Goal: Task Accomplishment & Management: Use online tool/utility

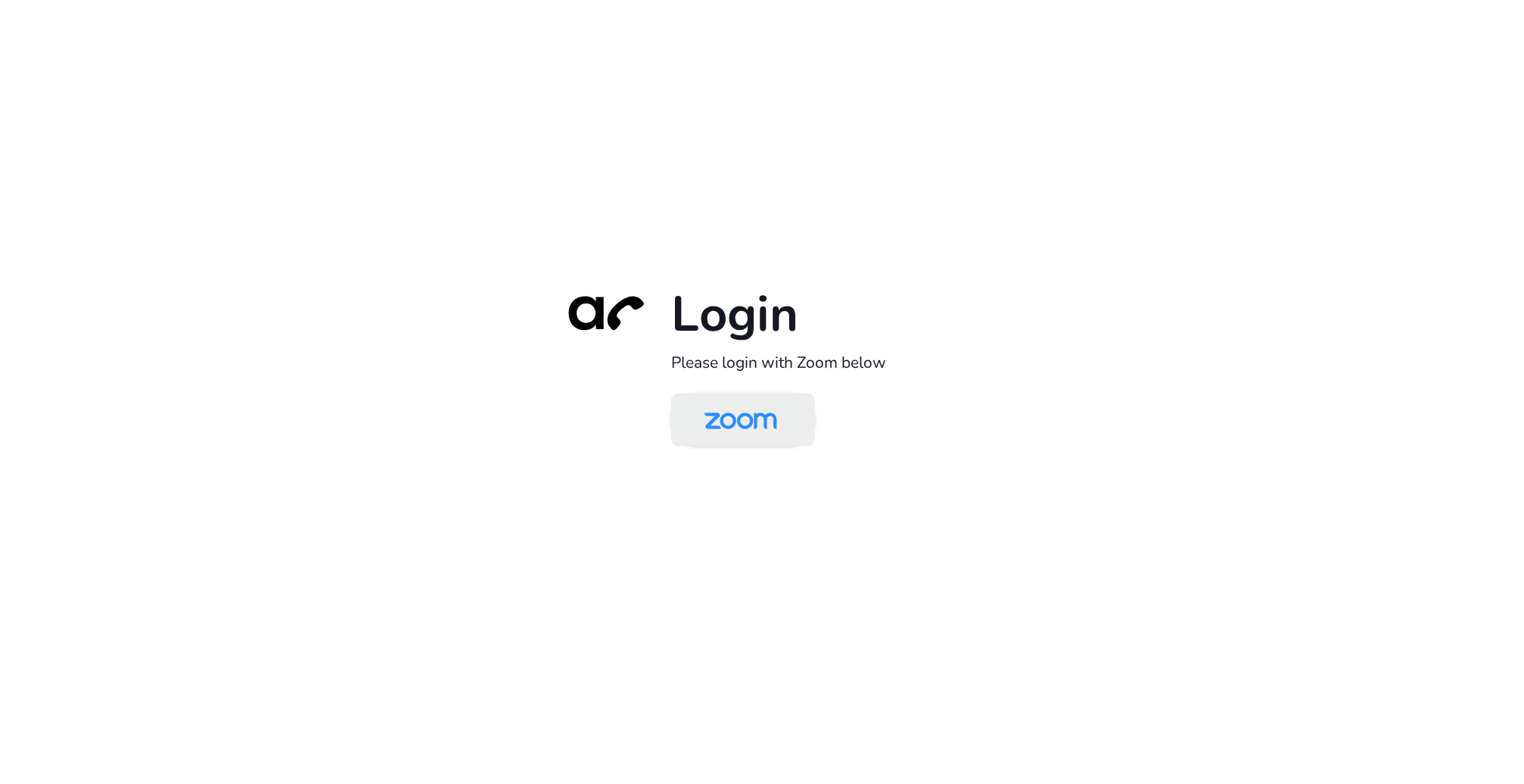
click at [778, 420] on img at bounding box center [741, 420] width 105 height 49
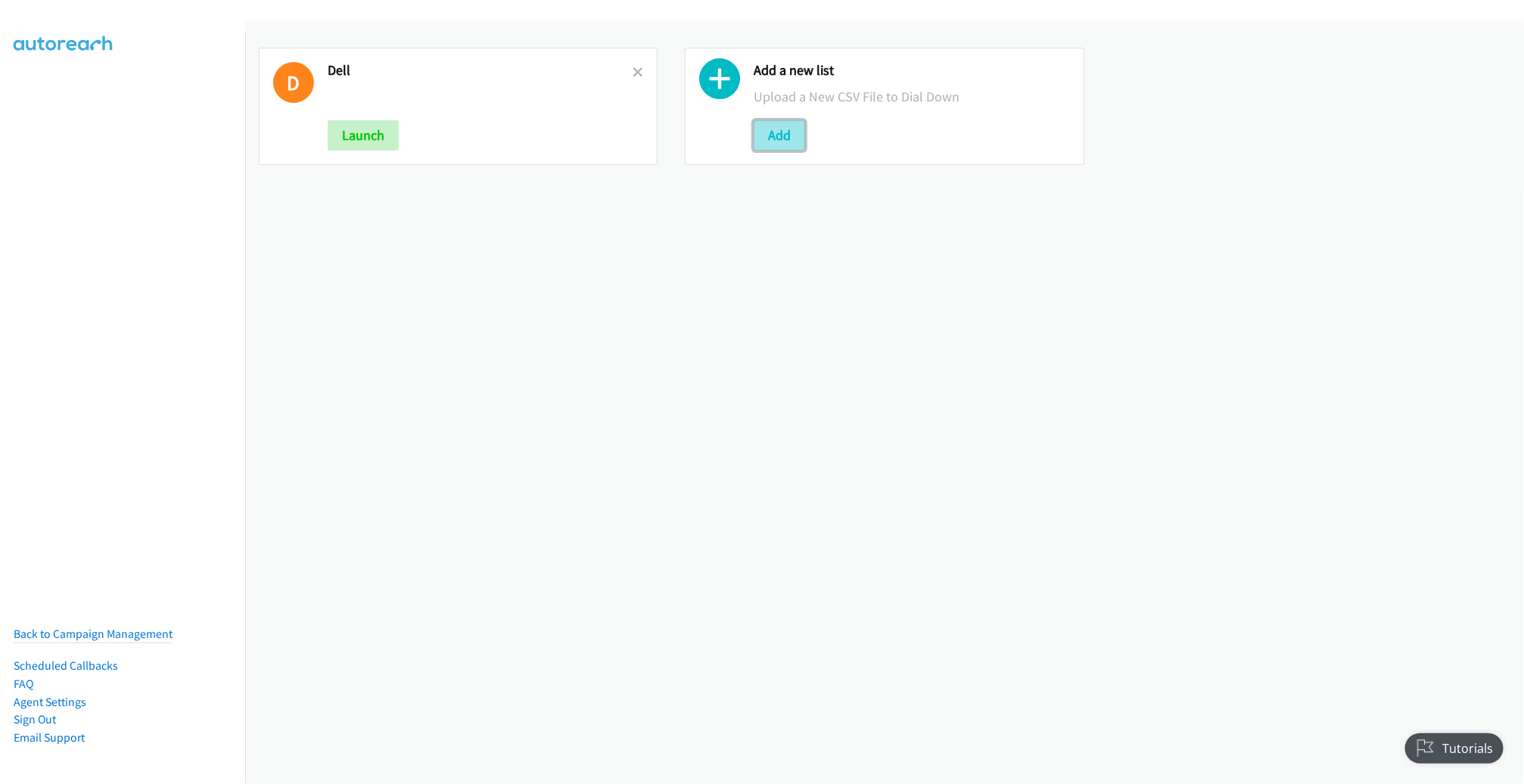
click at [780, 130] on button "Add" at bounding box center [779, 135] width 51 height 31
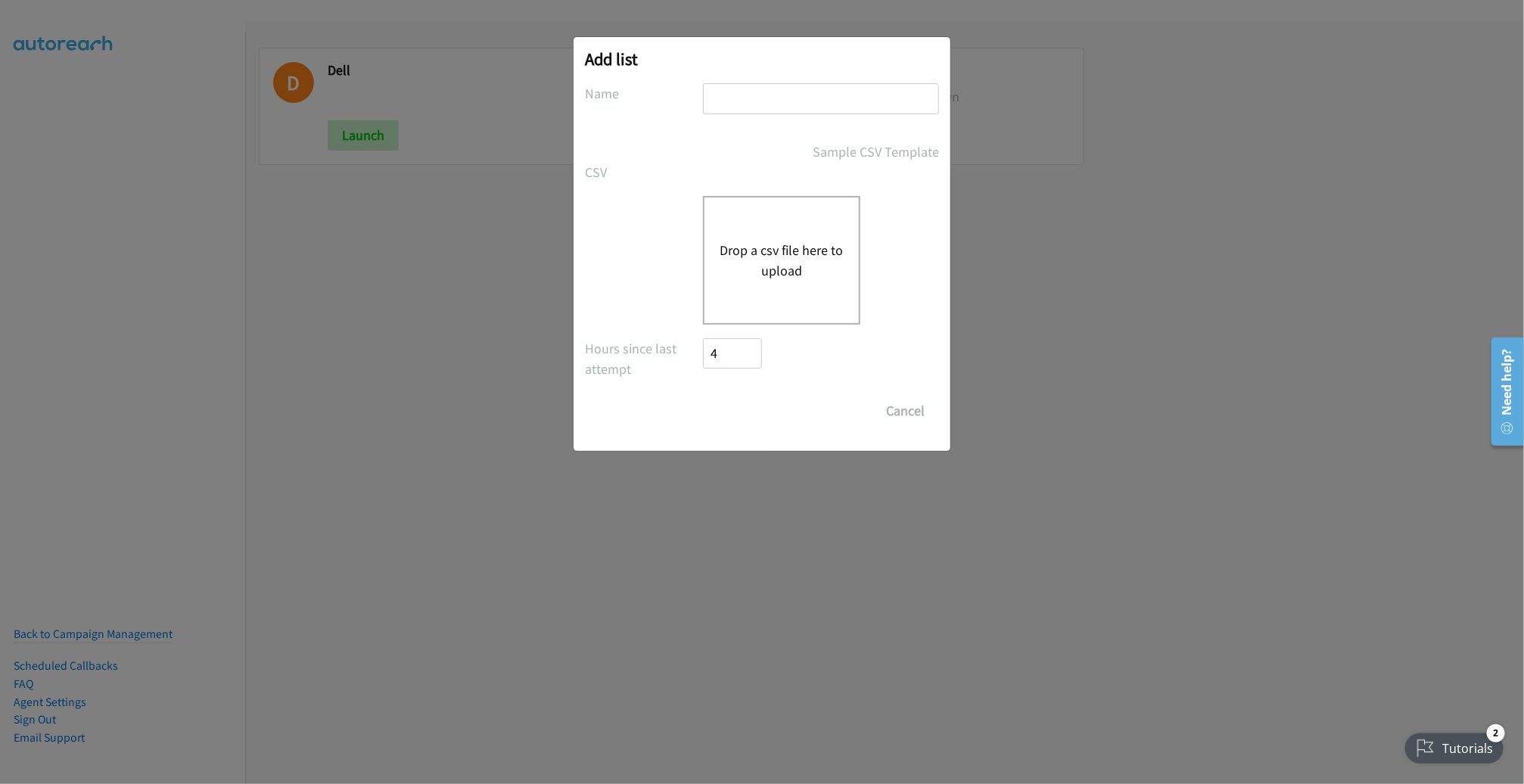
click at [800, 95] on input "text" at bounding box center [821, 98] width 236 height 31
type input "ADOBE"
click at [775, 245] on button "Drop a csv file here to upload" at bounding box center [780, 260] width 124 height 41
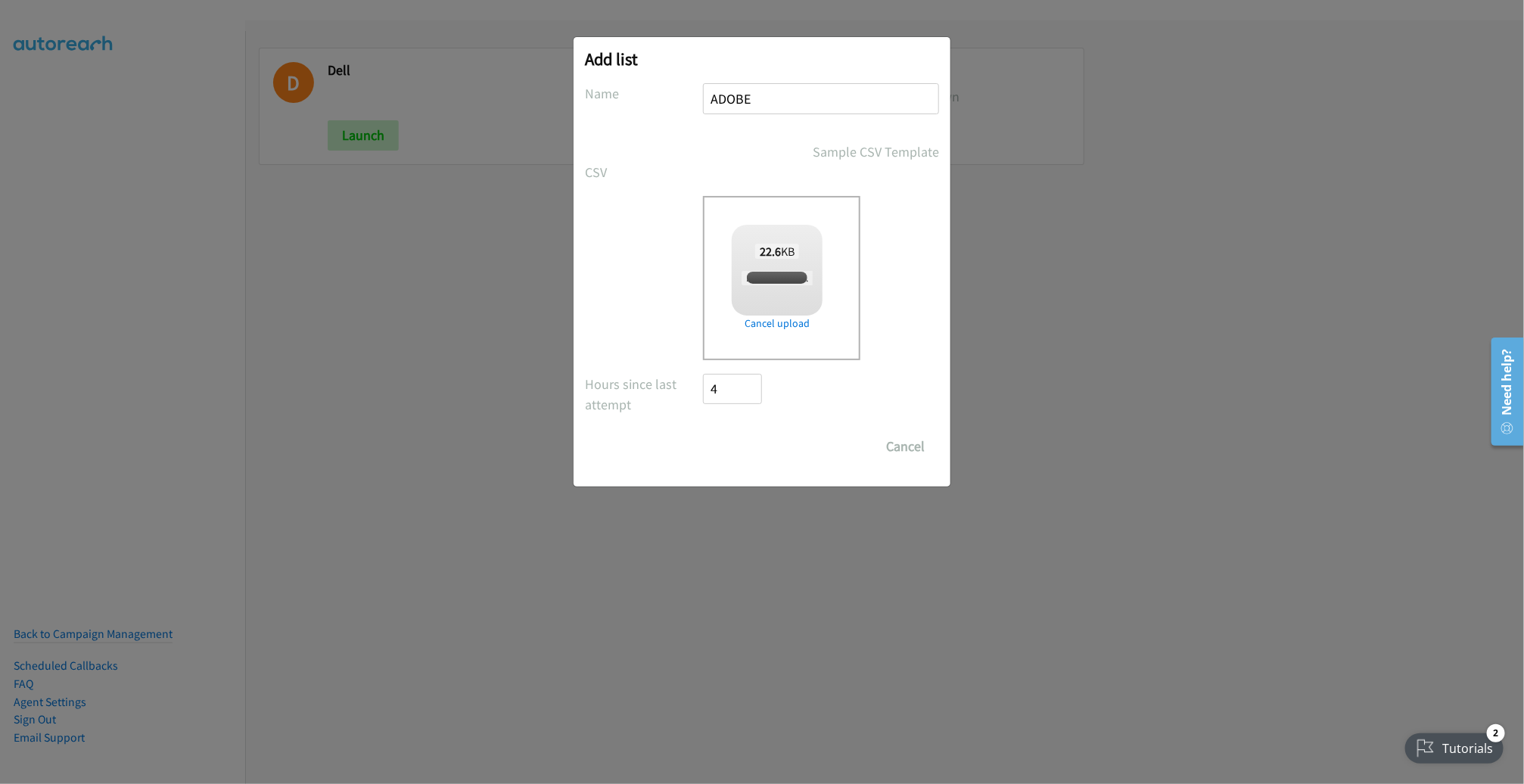
checkbox input "true"
click at [754, 452] on input "Save List" at bounding box center [743, 447] width 79 height 31
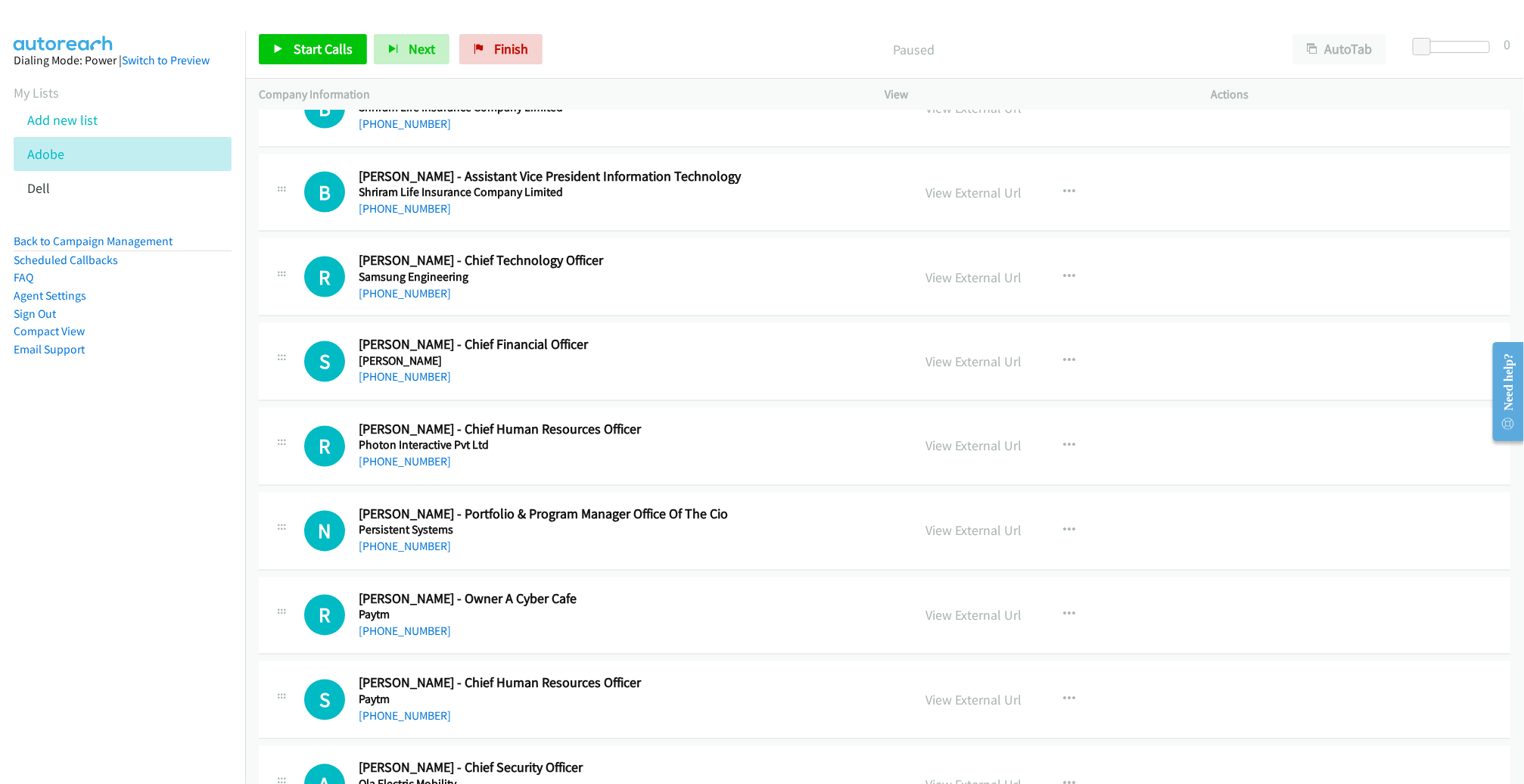
scroll to position [1315, 0]
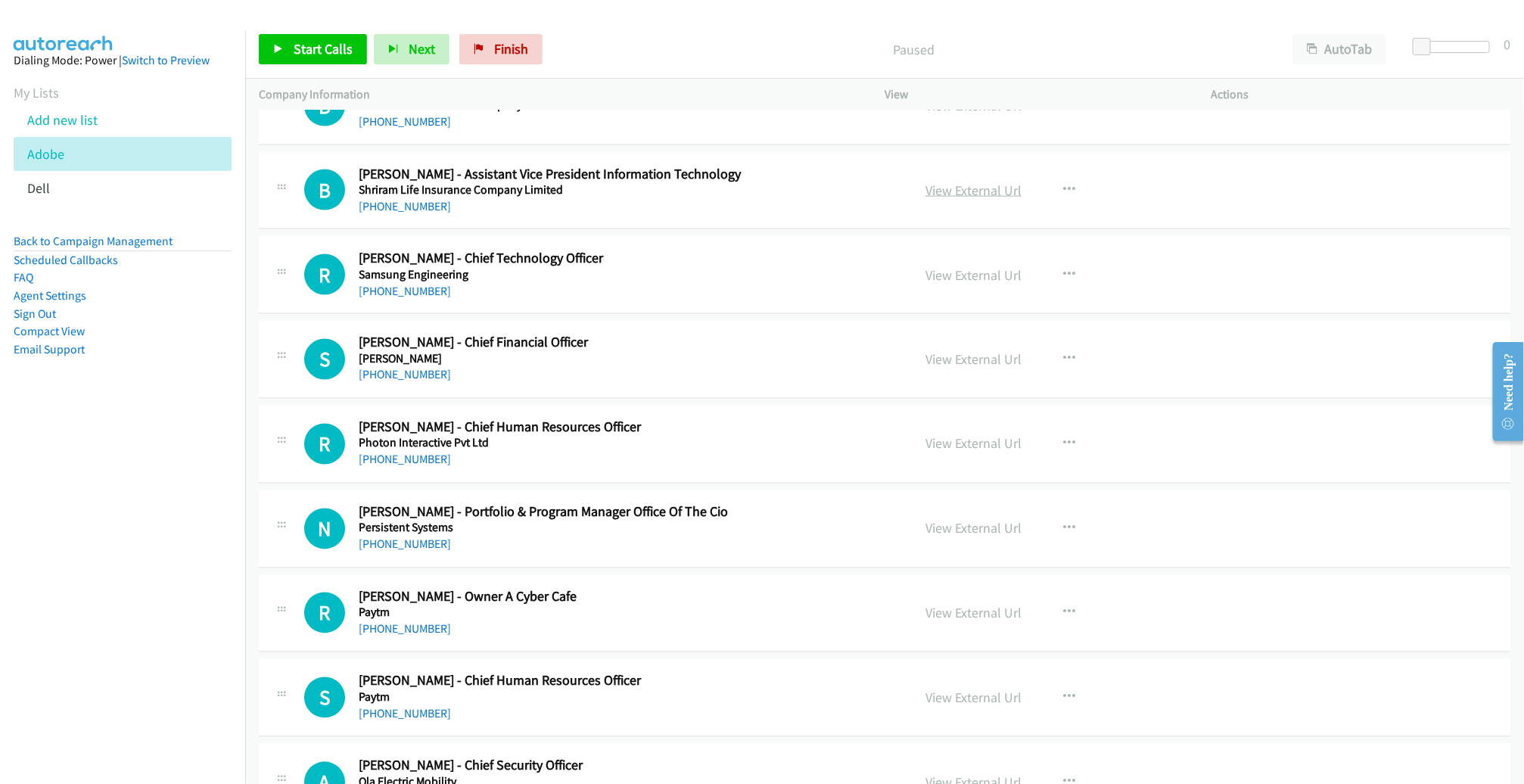
click at [974, 181] on link "View External Url" at bounding box center [973, 189] width 96 height 17
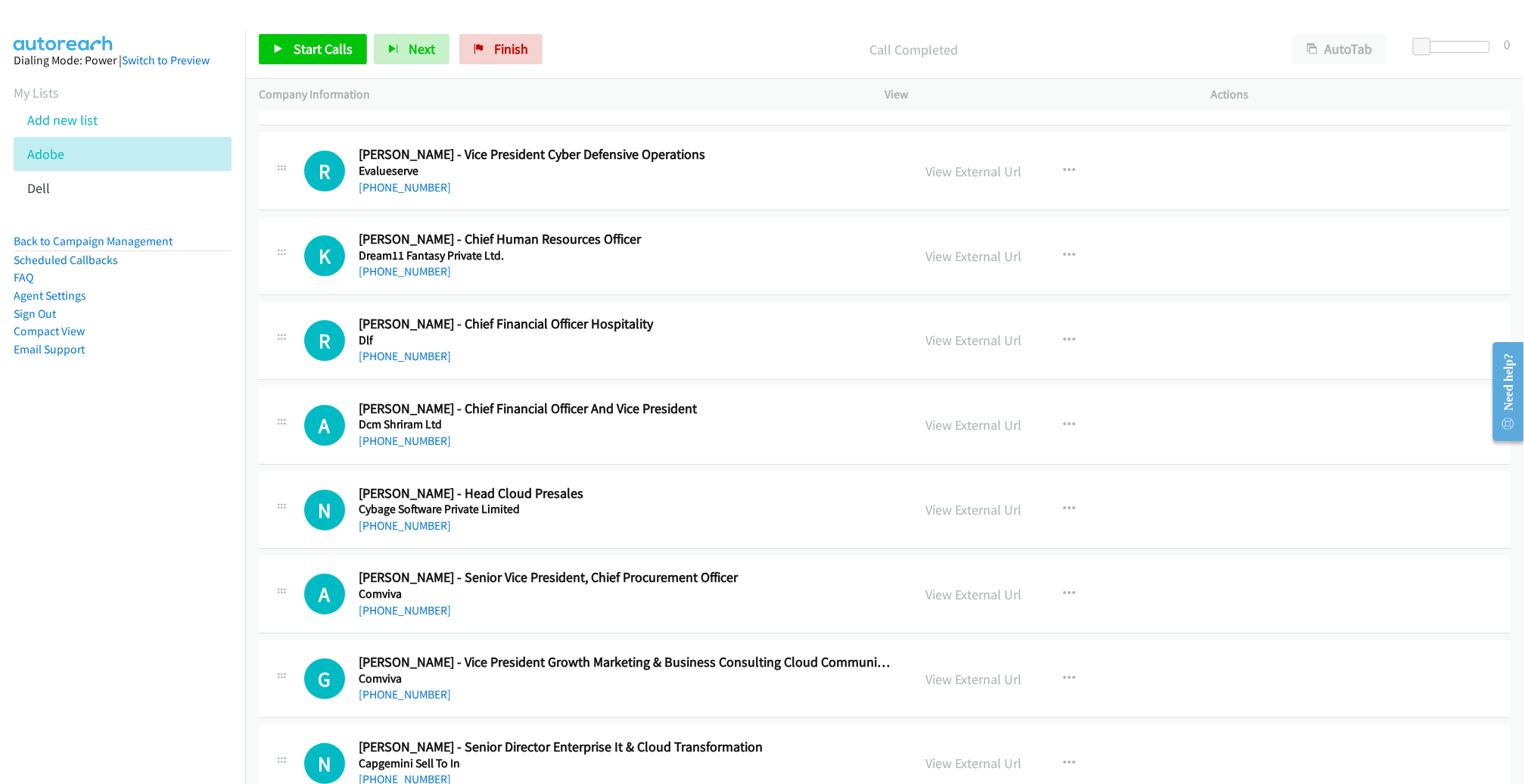
scroll to position [5905, 0]
